Goal: Information Seeking & Learning: Learn about a topic

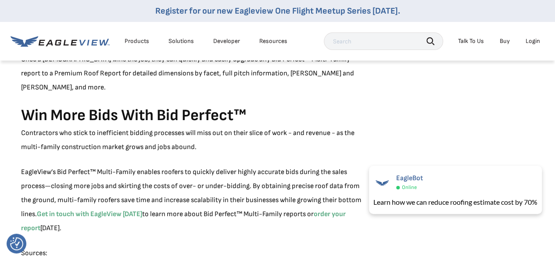
scroll to position [1017, 0]
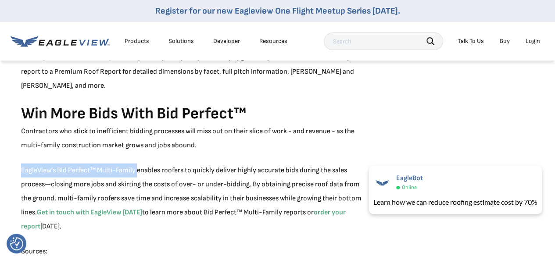
drag, startPoint x: 22, startPoint y: 155, endPoint x: 138, endPoint y: 162, distance: 115.7
click at [138, 164] on p "EagleView’s Bid Perfect™ Multi-Family enables roofers to quickly deliver highly…" at bounding box center [192, 199] width 343 height 70
copy p "EagleView’s Bid Perfect™ Multi-Family"
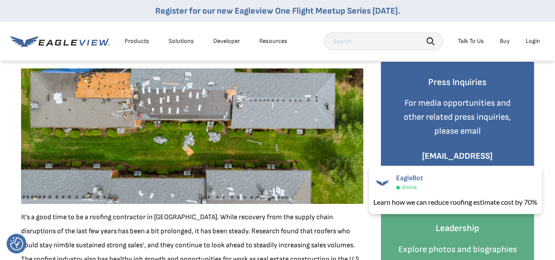
scroll to position [0, 0]
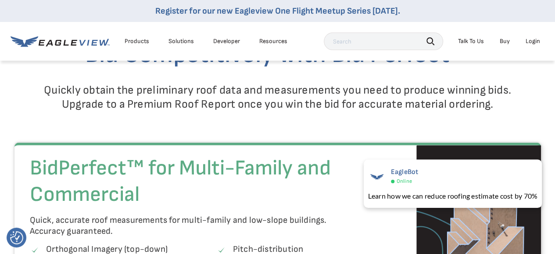
scroll to position [878, 0]
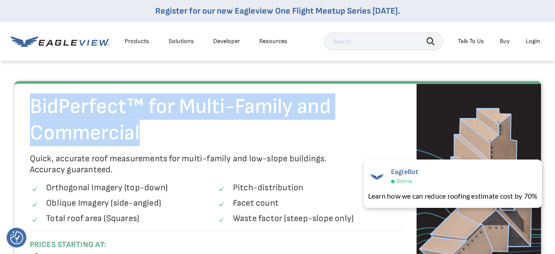
drag, startPoint x: 31, startPoint y: 102, endPoint x: 148, endPoint y: 126, distance: 120.0
click at [148, 126] on h3 "BidPerfect™ for Multi-Family and Commercial" at bounding box center [217, 120] width 374 height 53
copy h3 "BidPerfect™ for Multi-Family and Commercial"
